Goal: Check status: Check status

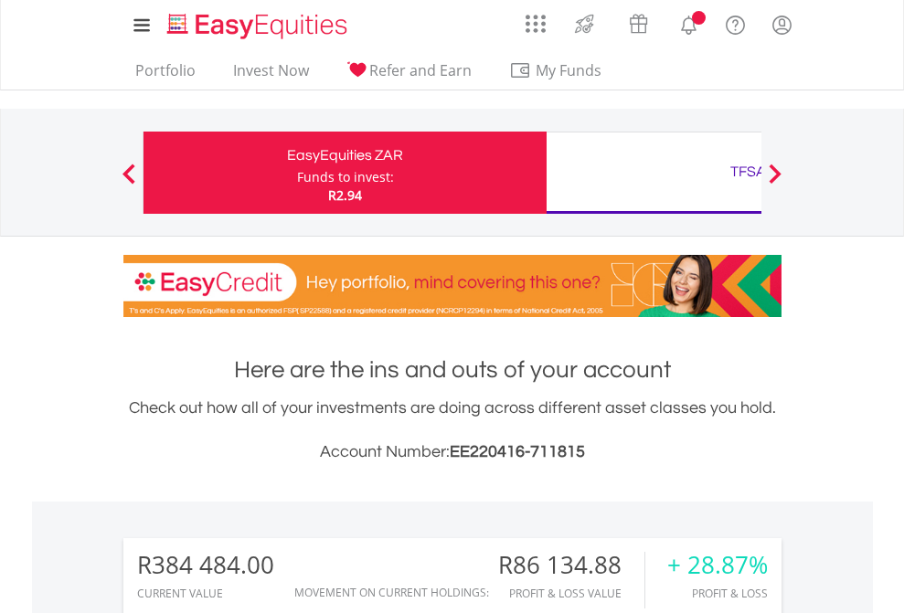
scroll to position [175, 287]
click at [297, 173] on div "Funds to invest:" at bounding box center [345, 177] width 97 height 18
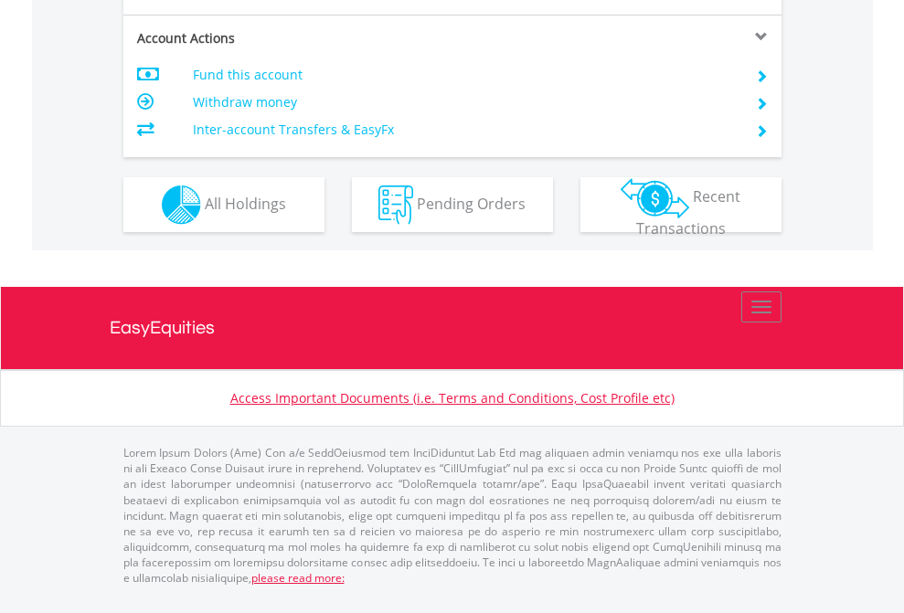
scroll to position [1715, 0]
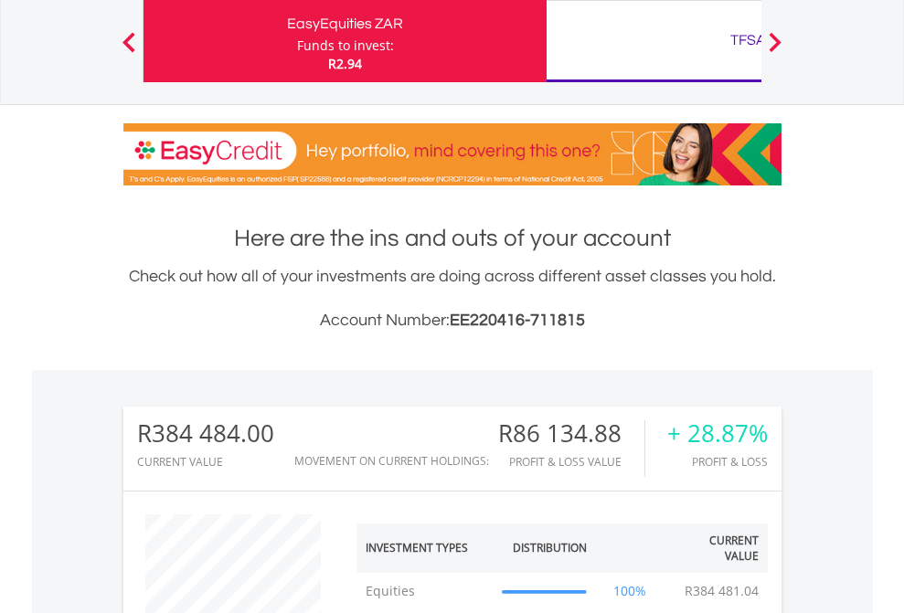
scroll to position [175, 287]
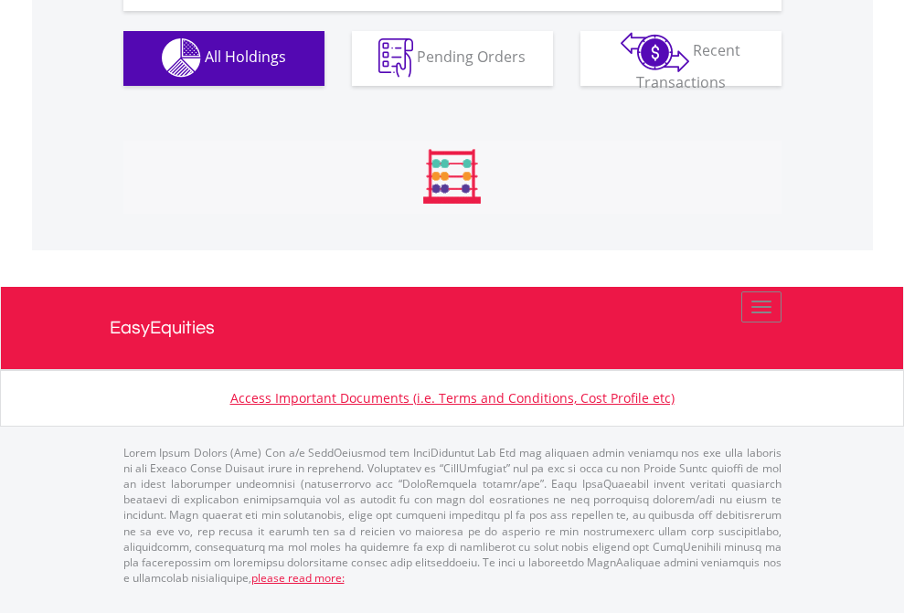
scroll to position [1809, 0]
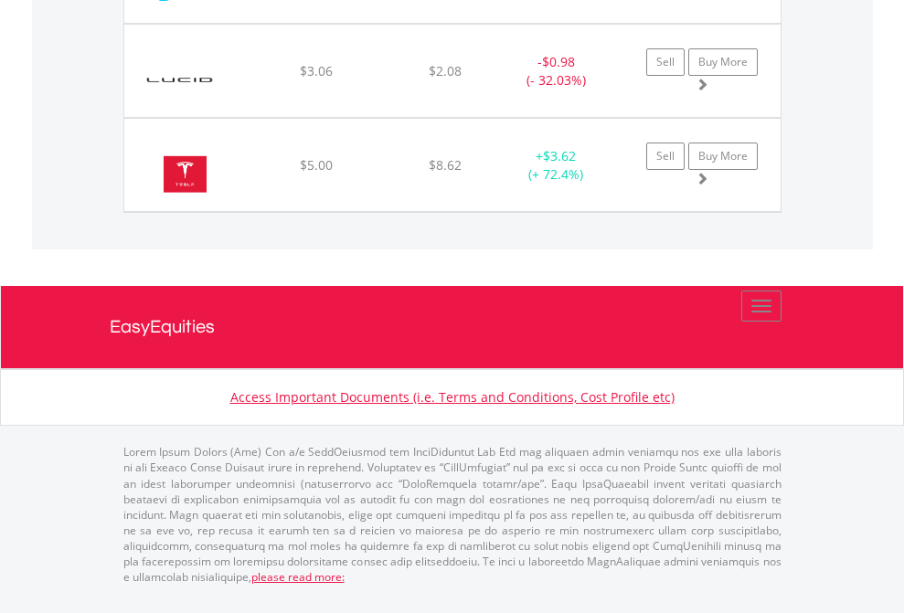
scroll to position [175, 287]
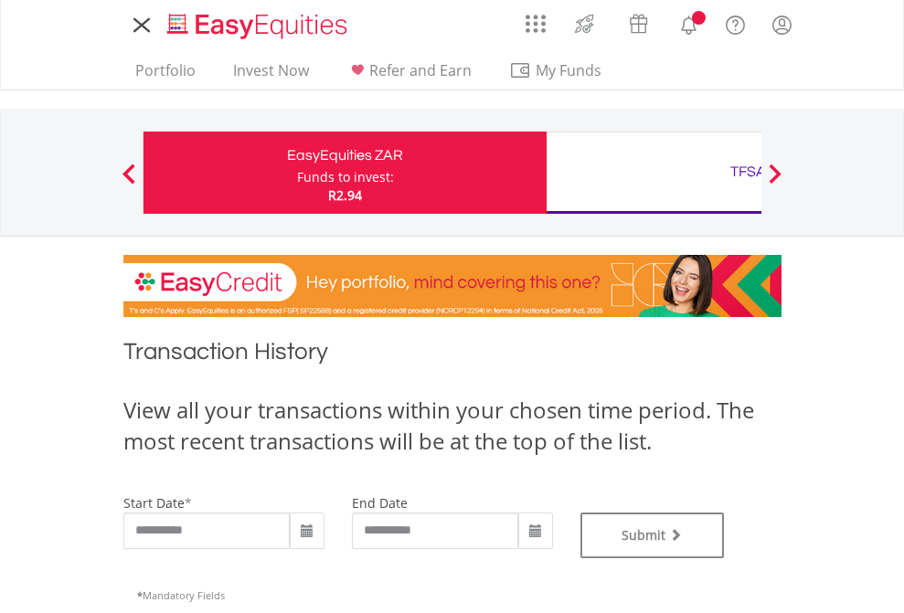
type input "**********"
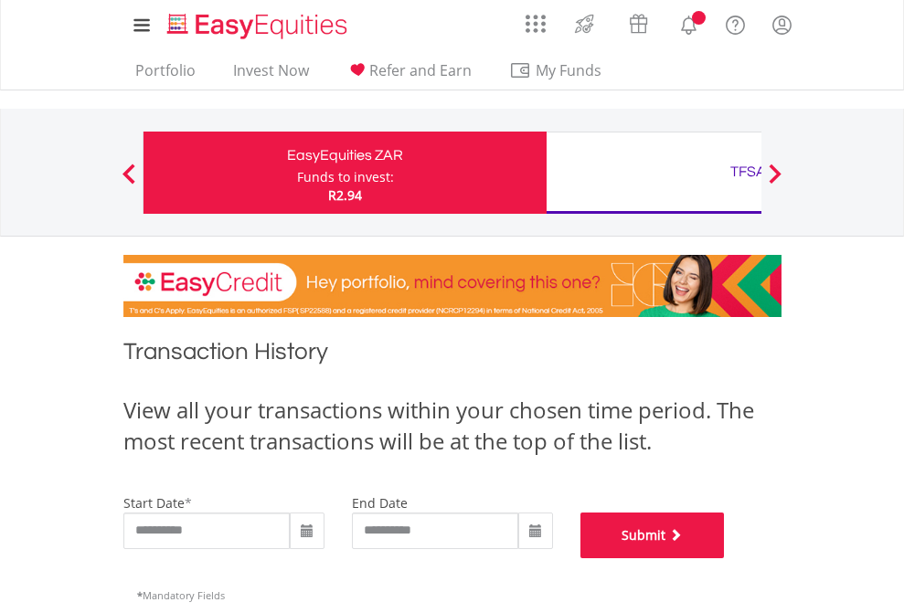
click at [725, 558] on button "Submit" at bounding box center [652, 536] width 144 height 46
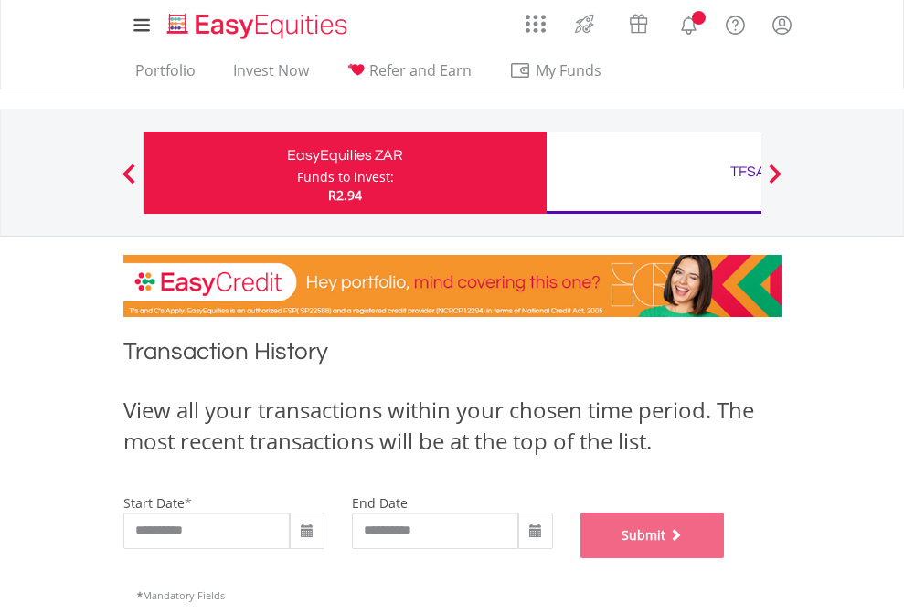
scroll to position [741, 0]
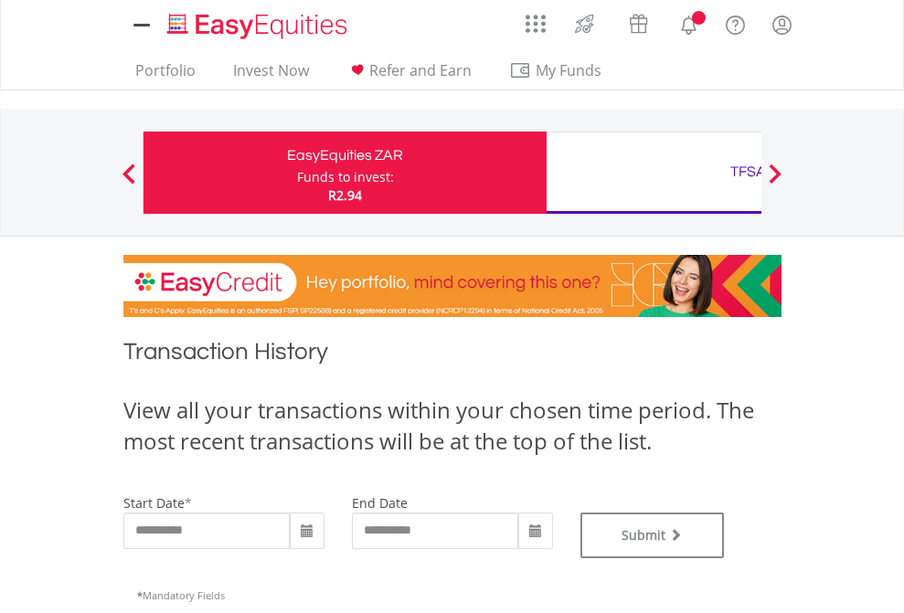
click at [653, 173] on div "TFSA" at bounding box center [747, 172] width 381 height 26
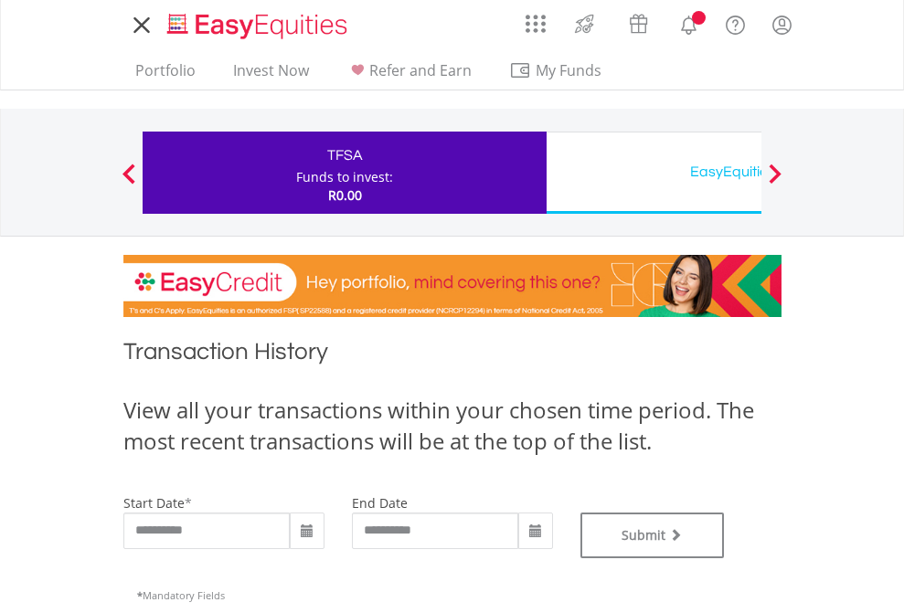
type input "**********"
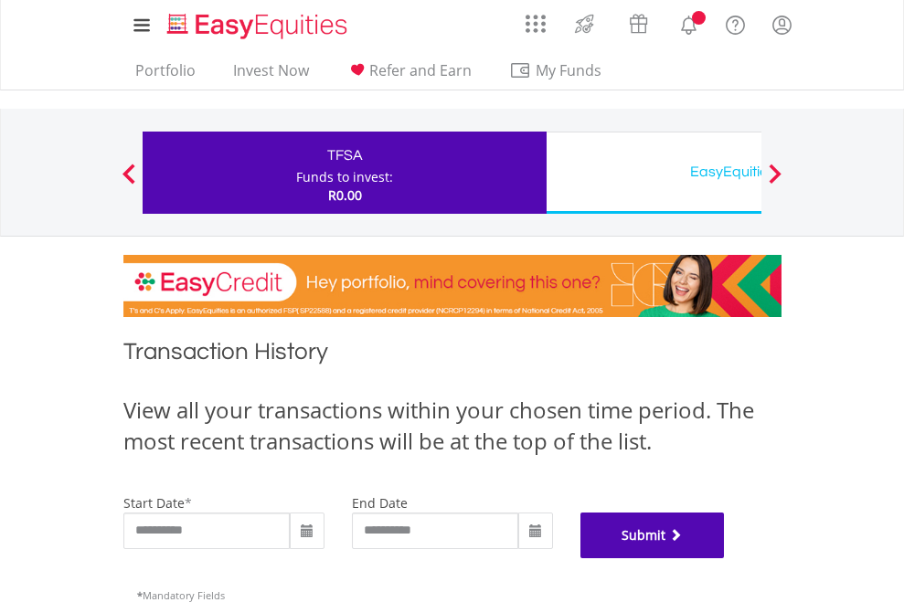
click at [725, 558] on button "Submit" at bounding box center [652, 536] width 144 height 46
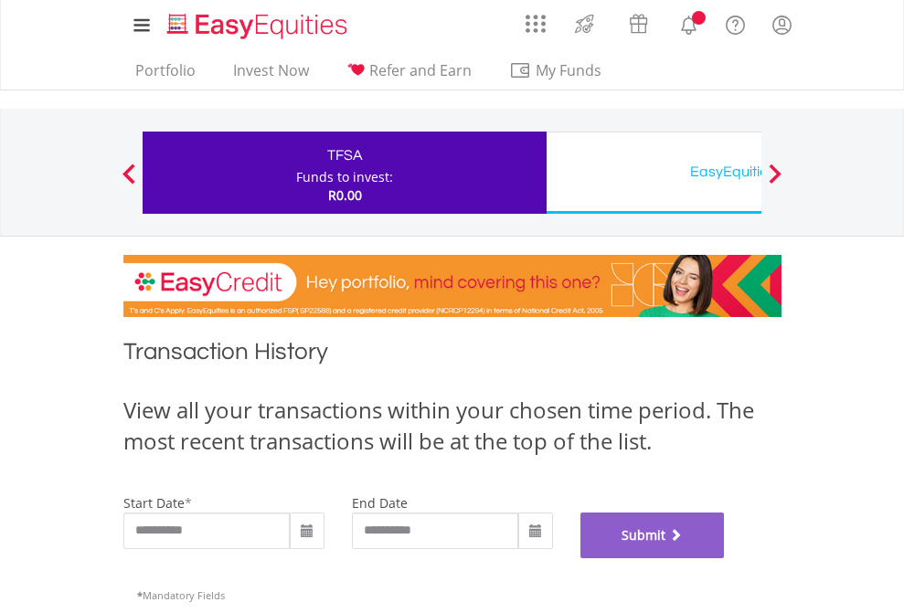
scroll to position [741, 0]
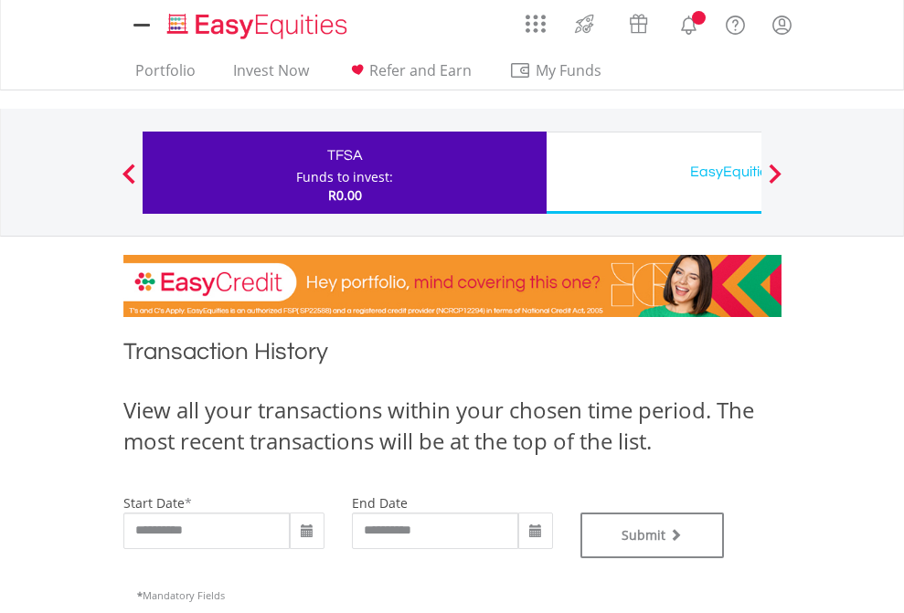
click at [653, 173] on div "EasyEquities USD" at bounding box center [747, 172] width 381 height 26
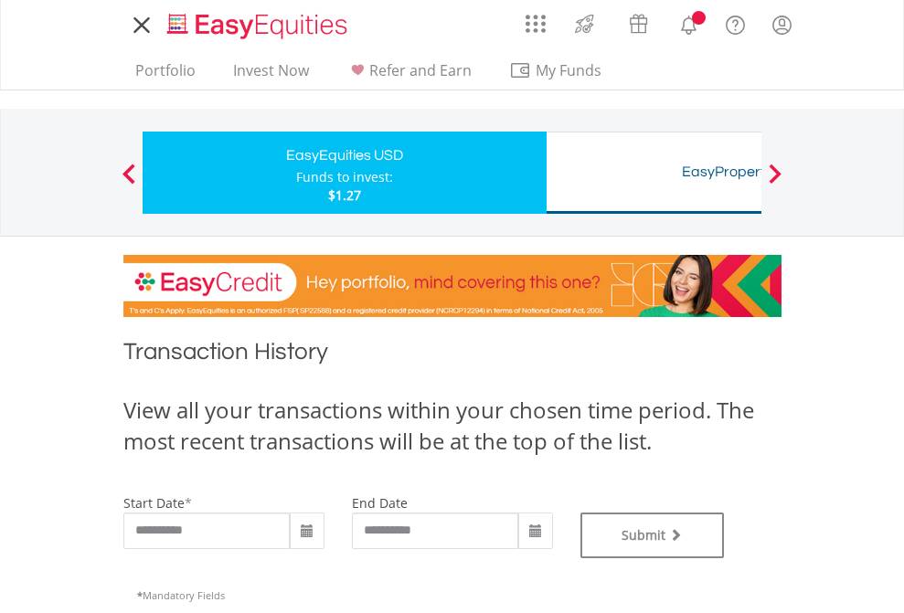
type input "**********"
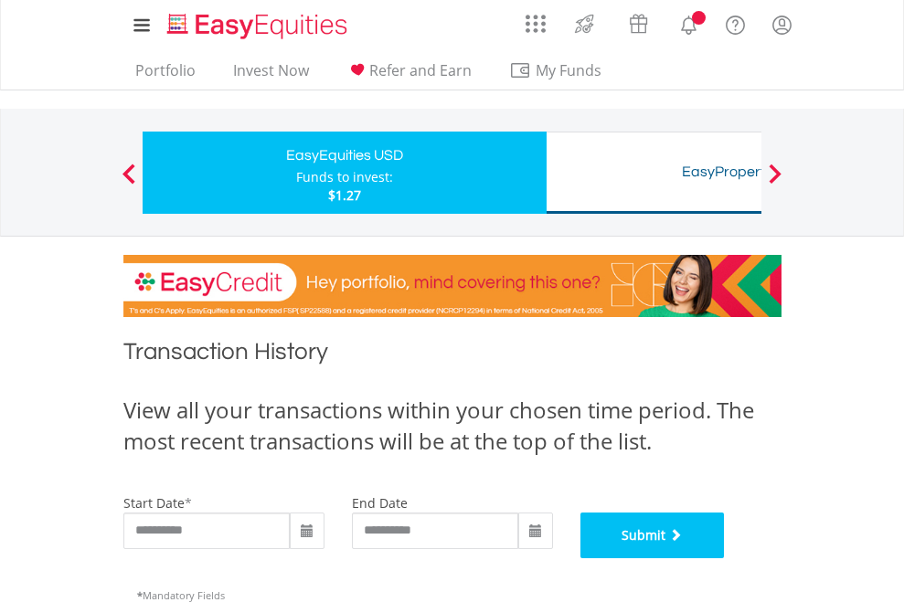
click at [725, 558] on button "Submit" at bounding box center [652, 536] width 144 height 46
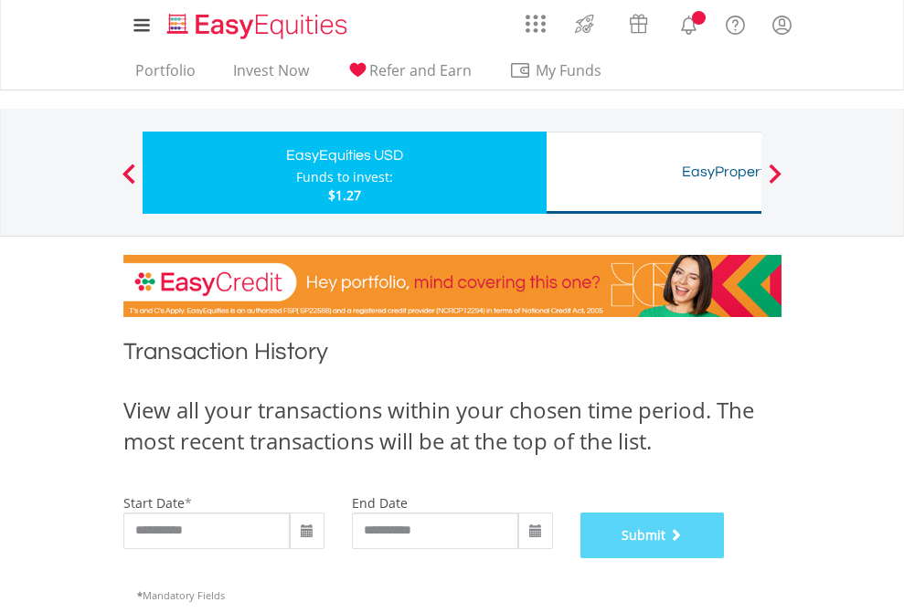
scroll to position [741, 0]
